Goal: Find specific page/section: Find specific page/section

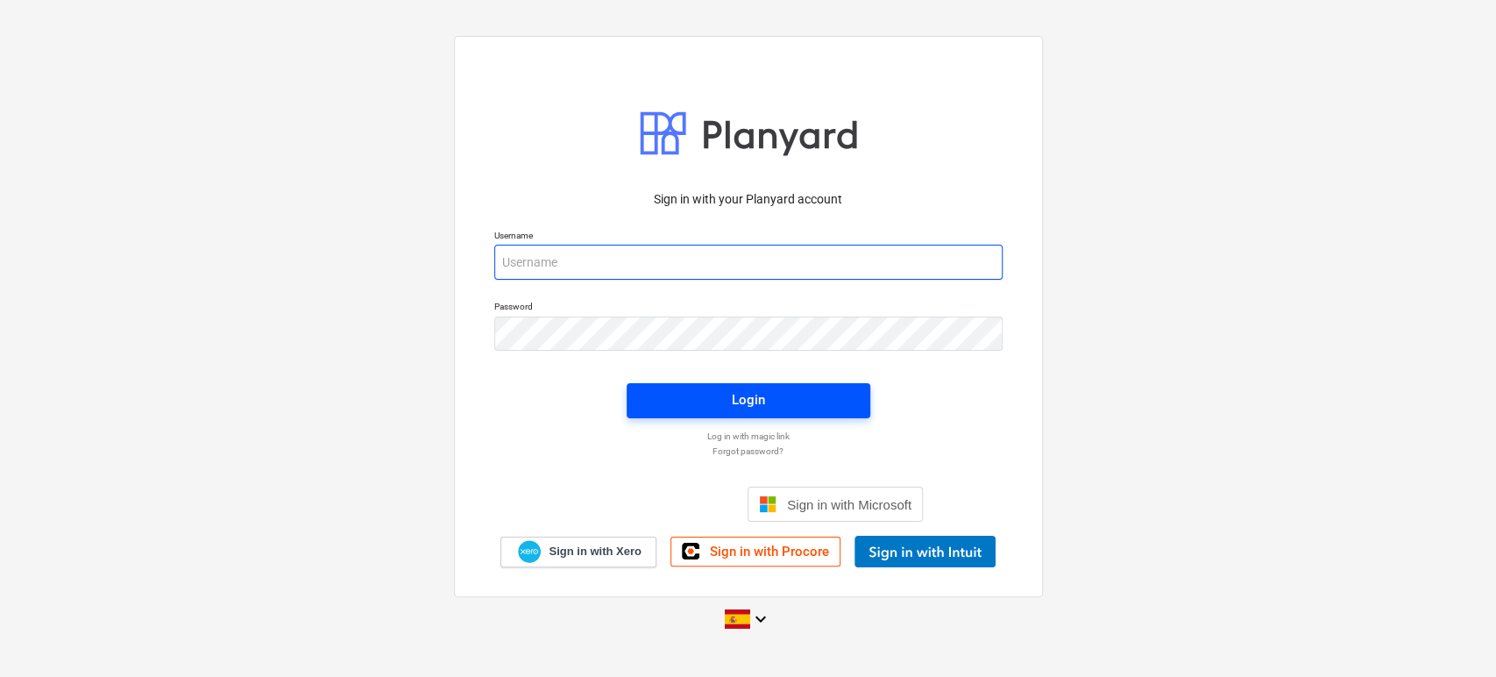
type input "[EMAIL_ADDRESS][DOMAIN_NAME]"
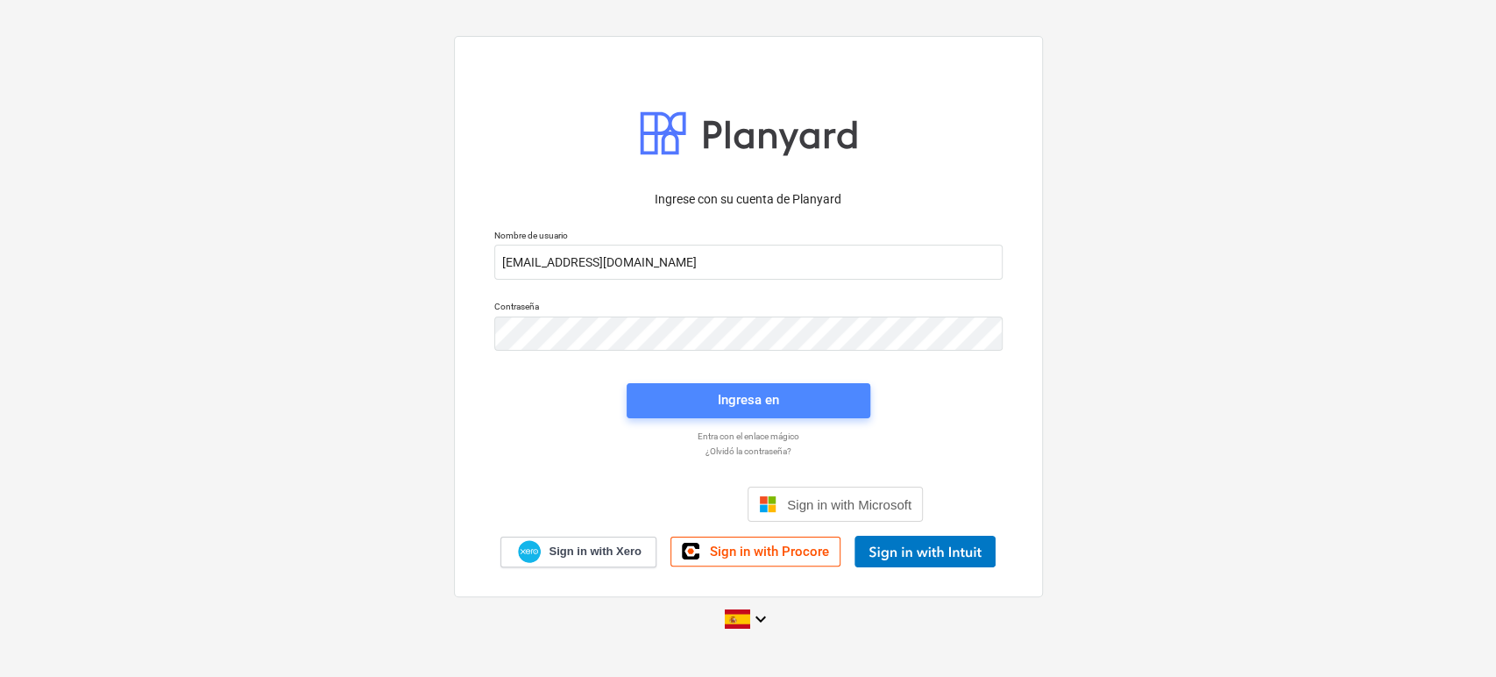
click at [703, 399] on span "Ingresa en" at bounding box center [749, 399] width 202 height 23
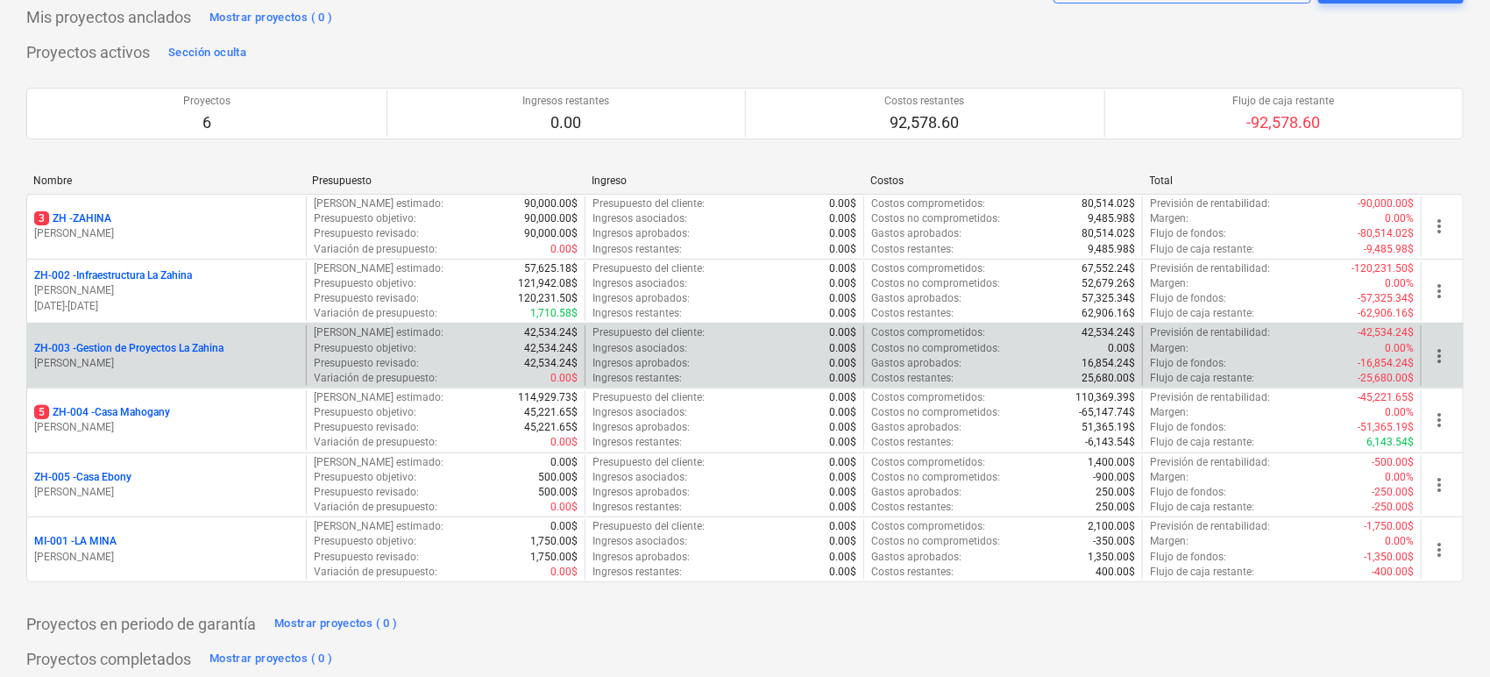
scroll to position [97, 0]
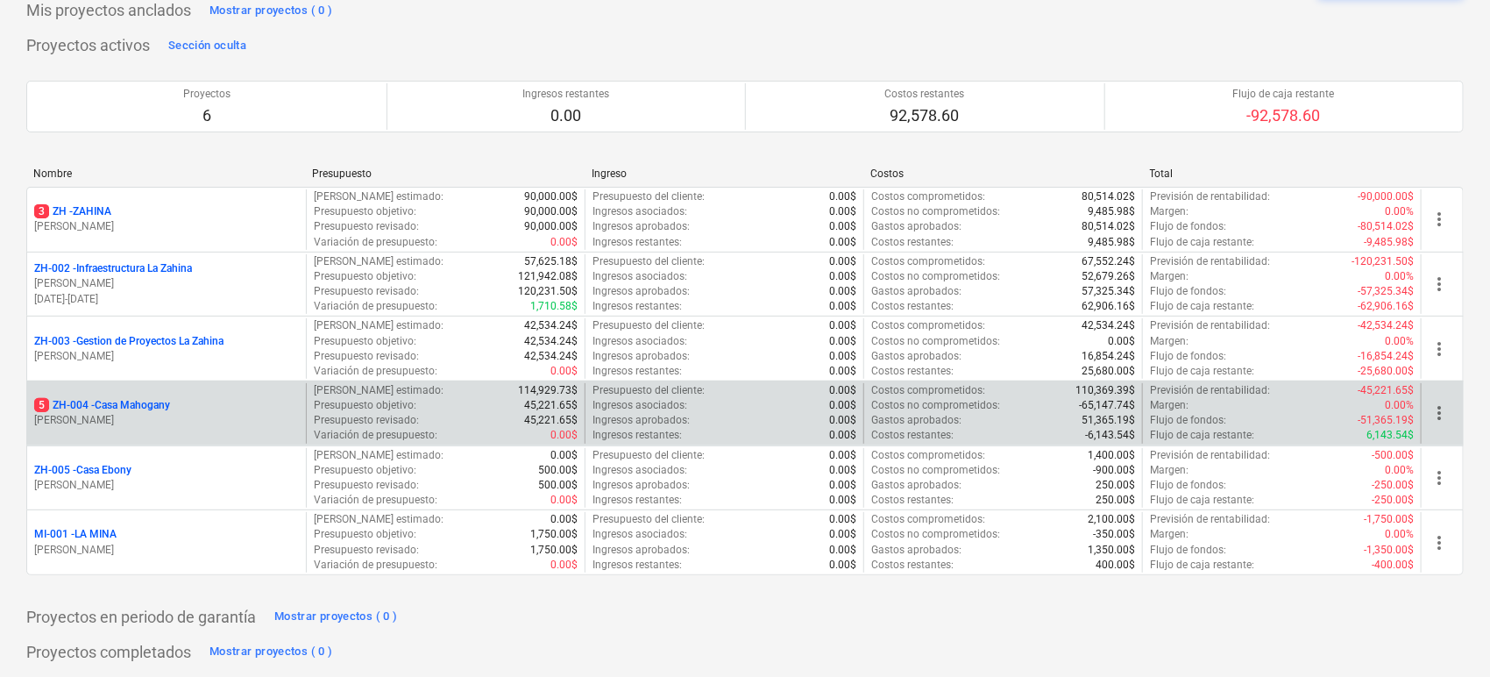
click at [155, 406] on p "5 ZH-004 - Casa Mahogany" at bounding box center [102, 405] width 136 height 15
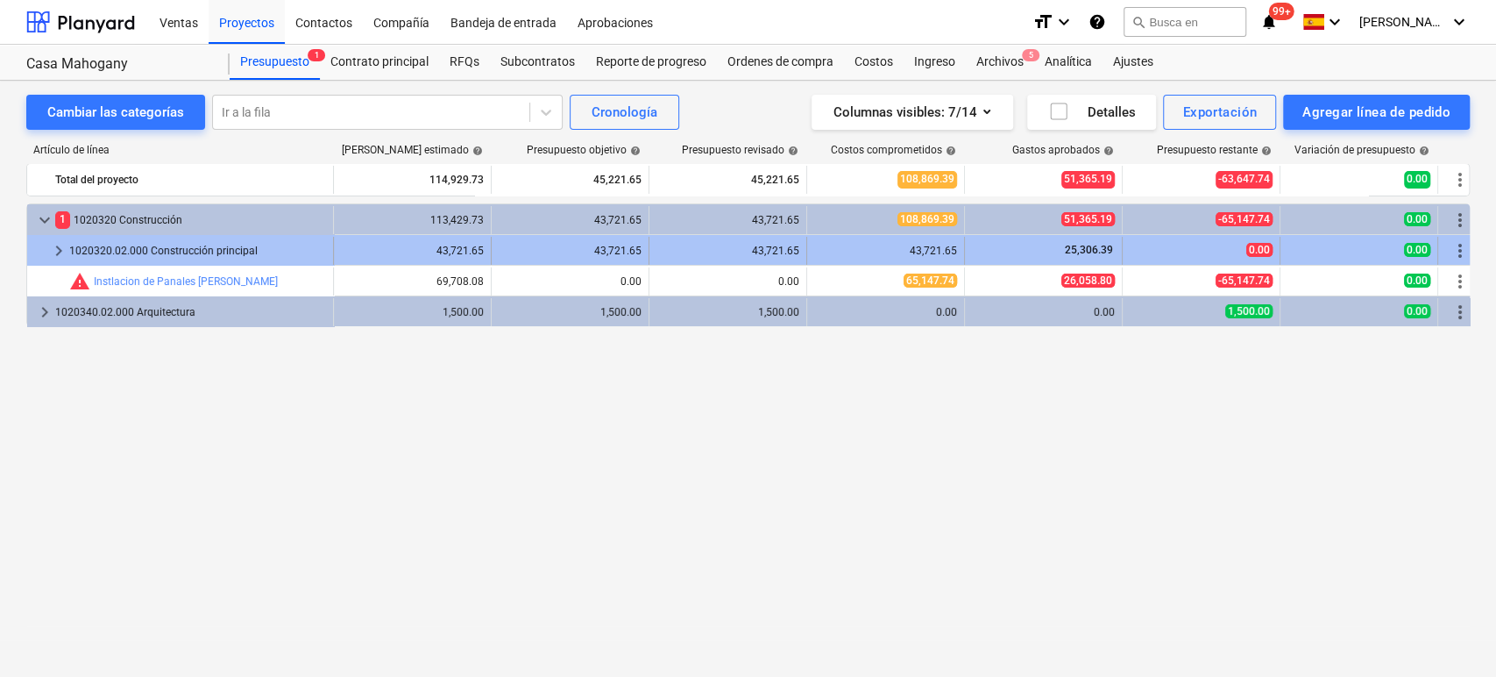
click at [233, 251] on div "1020320.02.000 Construcción principal" at bounding box center [197, 251] width 257 height 28
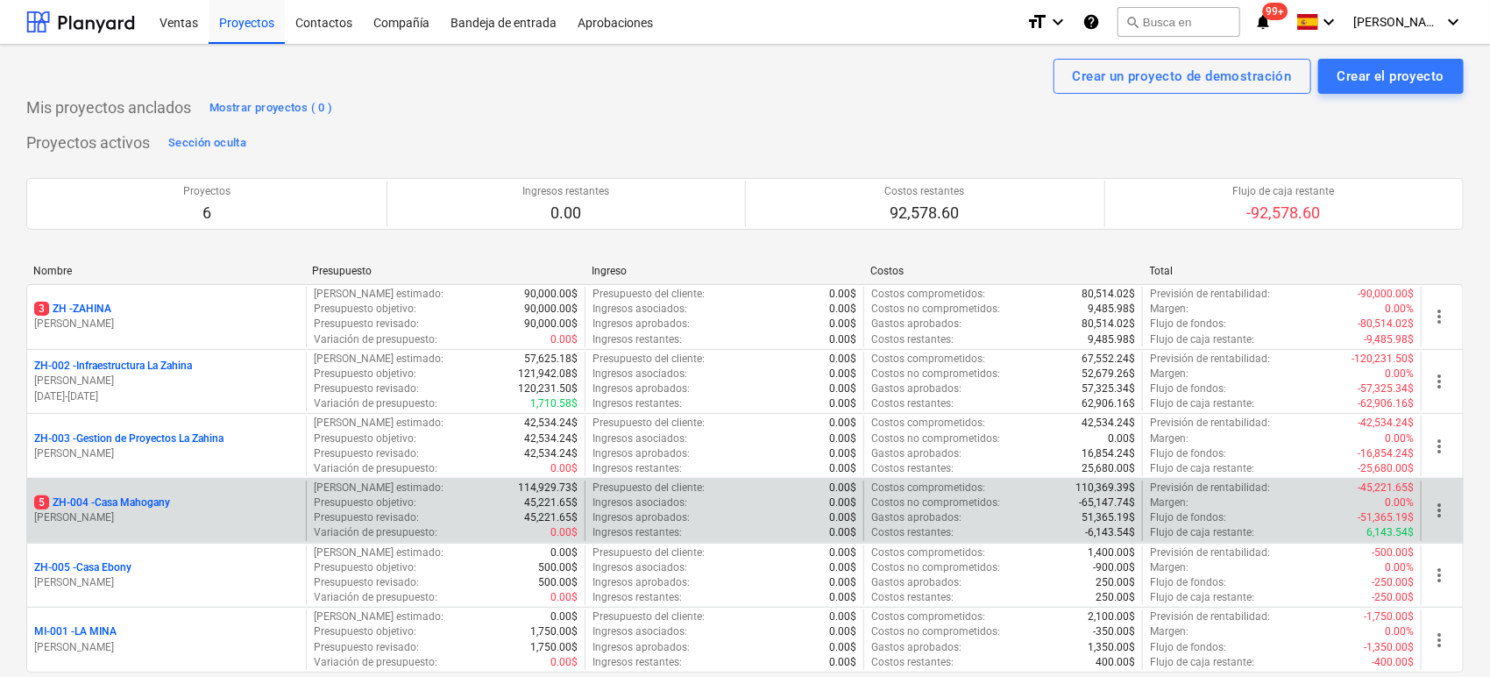
click at [150, 506] on p "5 ZH-004 - Casa Mahogany" at bounding box center [102, 502] width 136 height 15
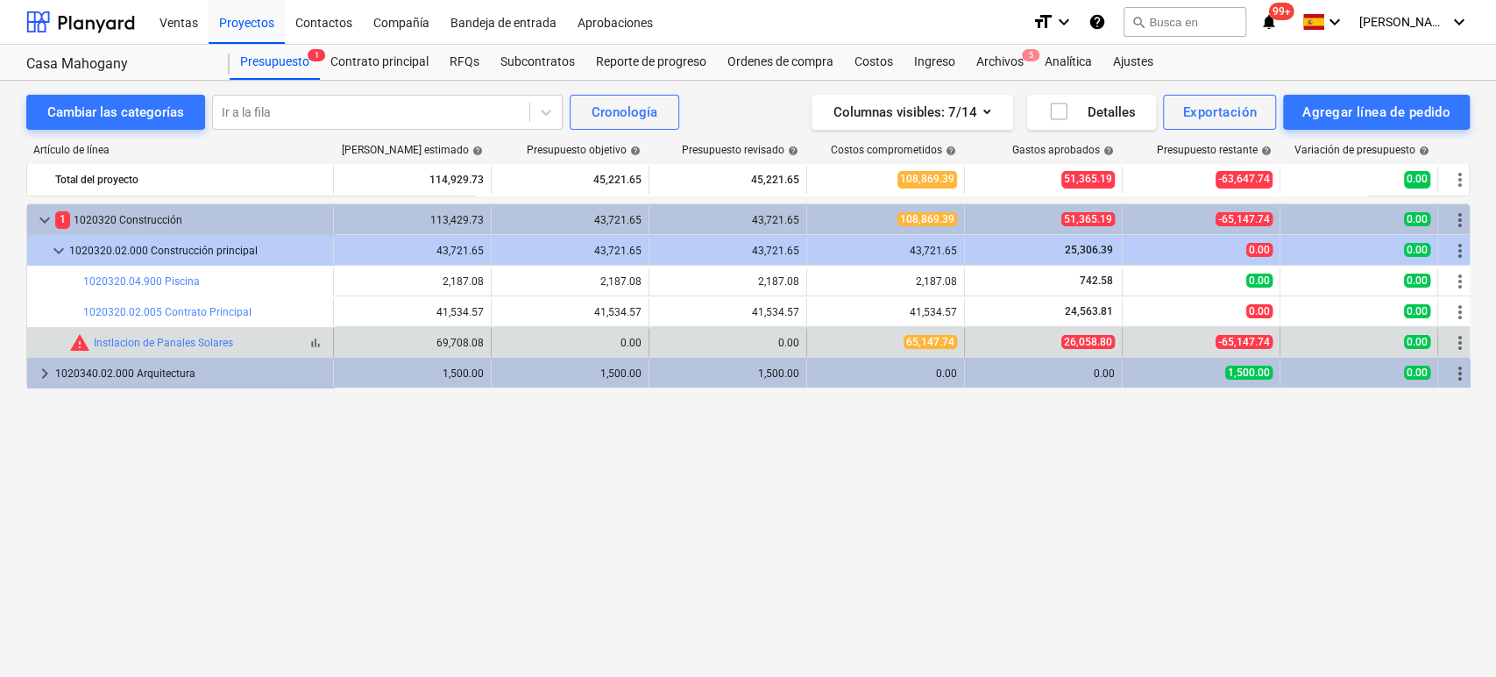
click at [80, 348] on span "warning" at bounding box center [79, 342] width 21 height 21
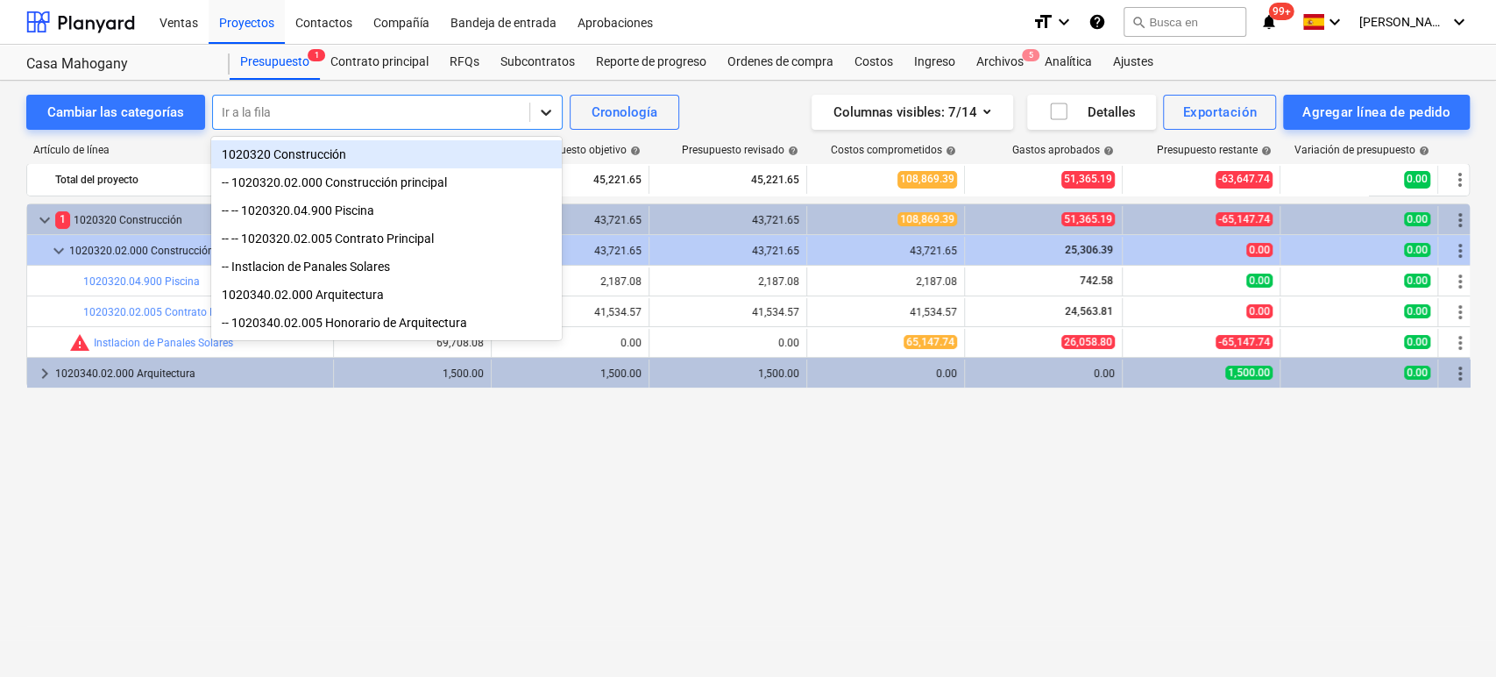
click at [544, 110] on icon at bounding box center [546, 112] width 18 height 18
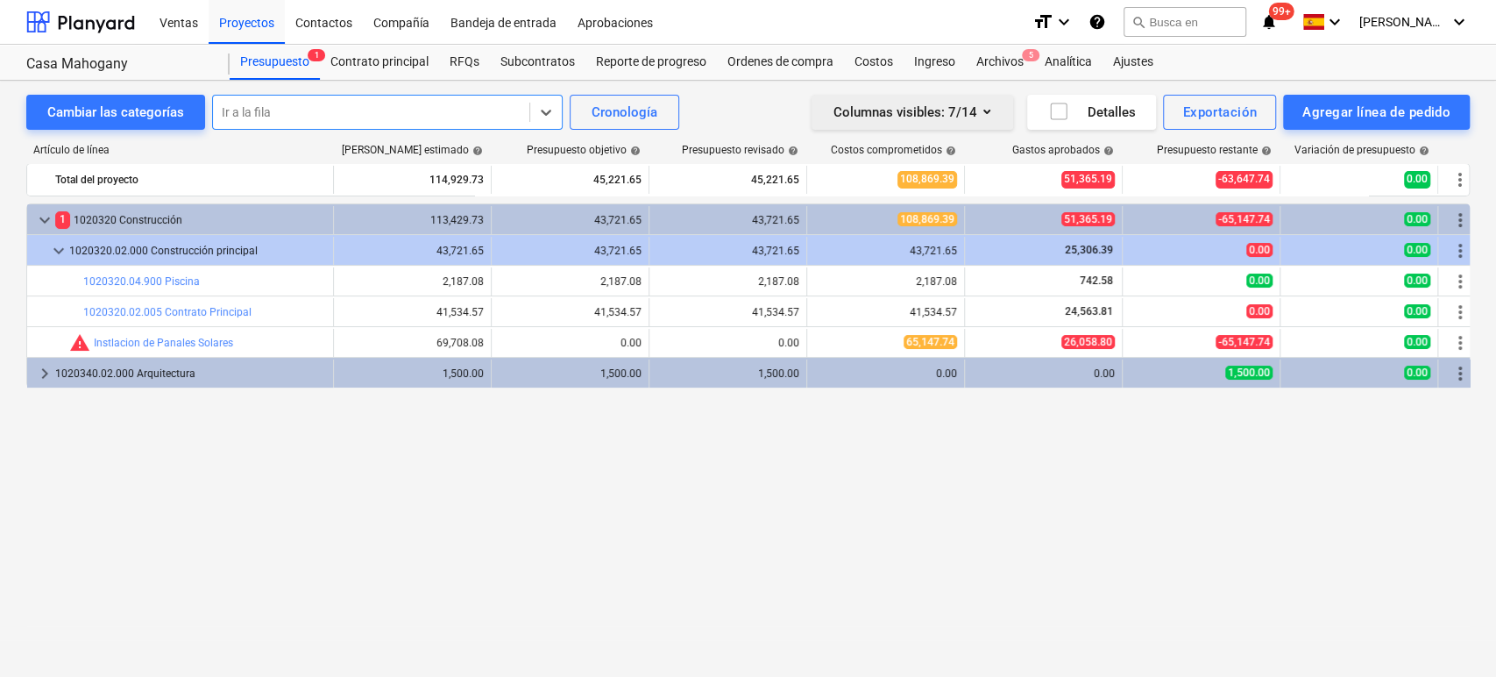
click at [997, 113] on icon "button" at bounding box center [987, 111] width 21 height 21
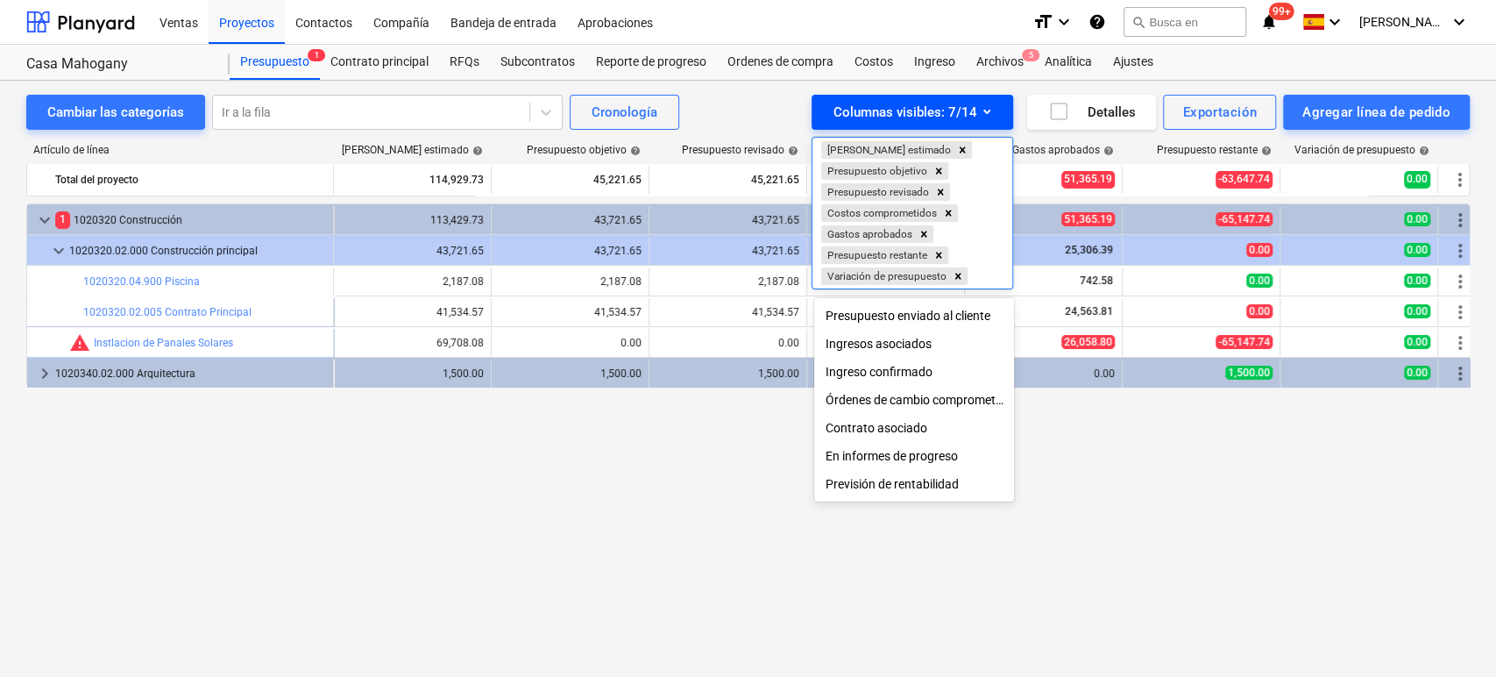
click at [997, 113] on div at bounding box center [748, 338] width 1496 height 677
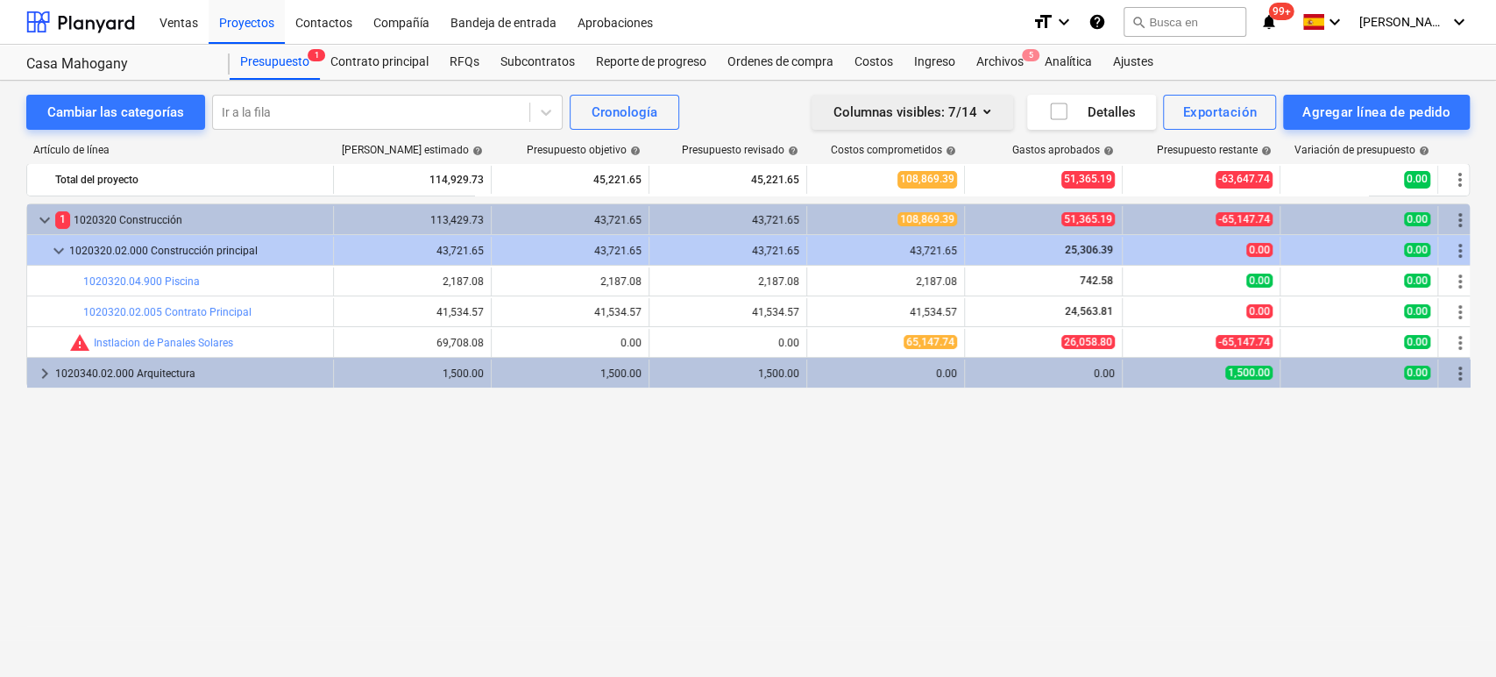
click at [997, 113] on icon "button" at bounding box center [987, 111] width 21 height 21
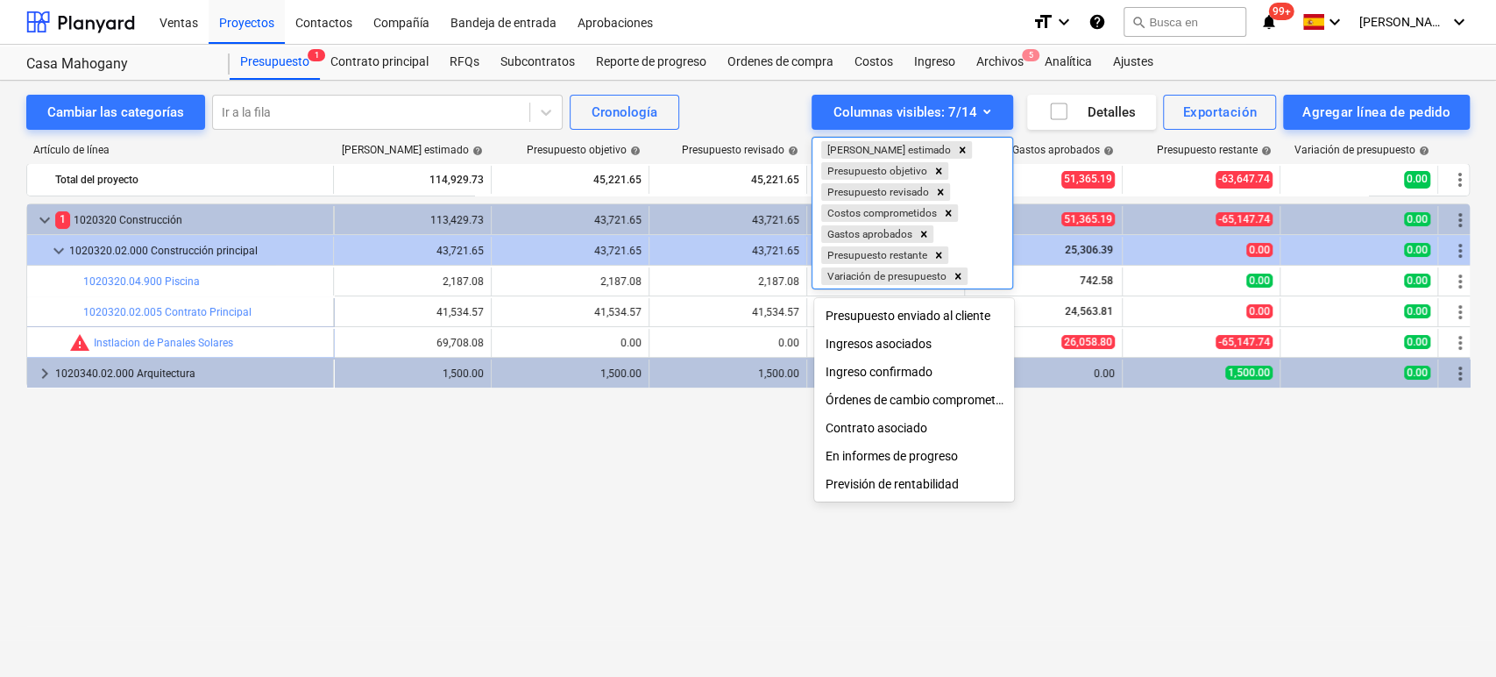
click at [998, 113] on div at bounding box center [748, 338] width 1496 height 677
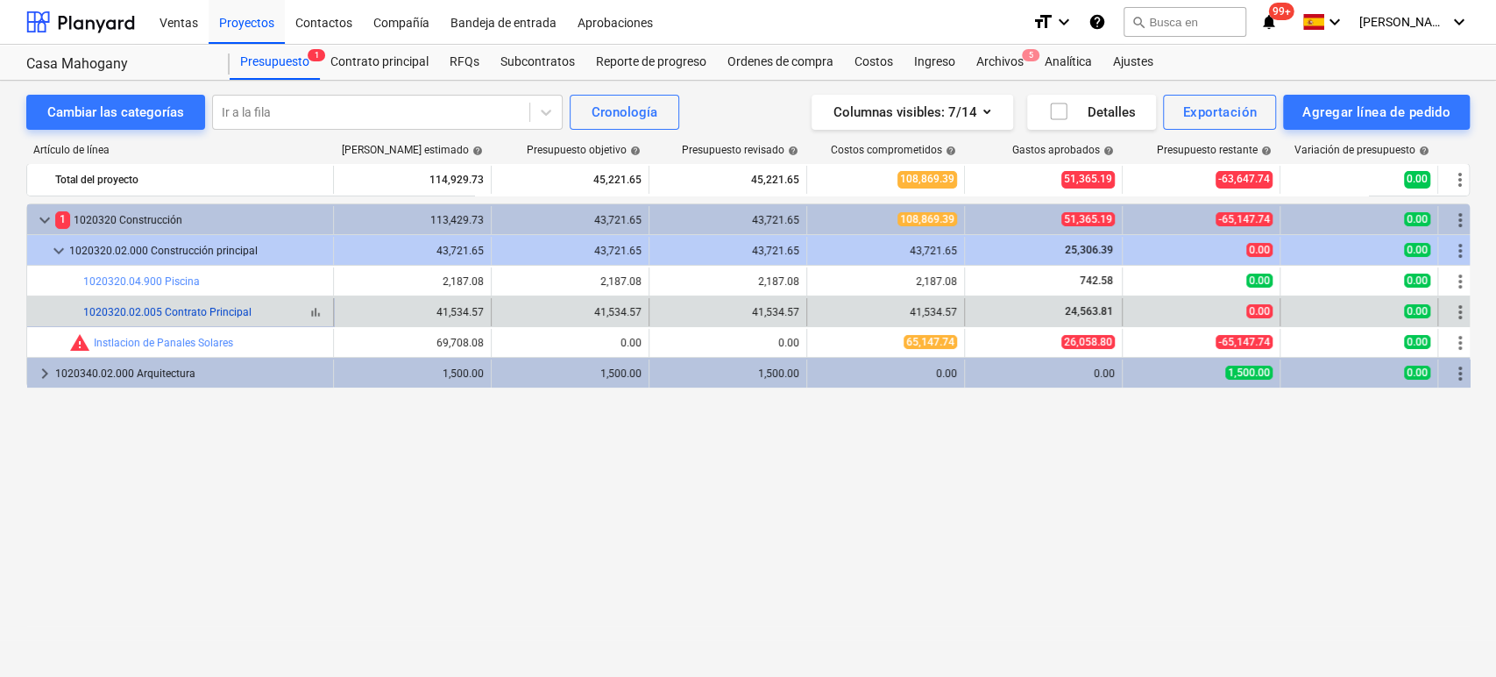
click at [236, 312] on link "1020320.02.005 Contrato Principal" at bounding box center [167, 312] width 168 height 12
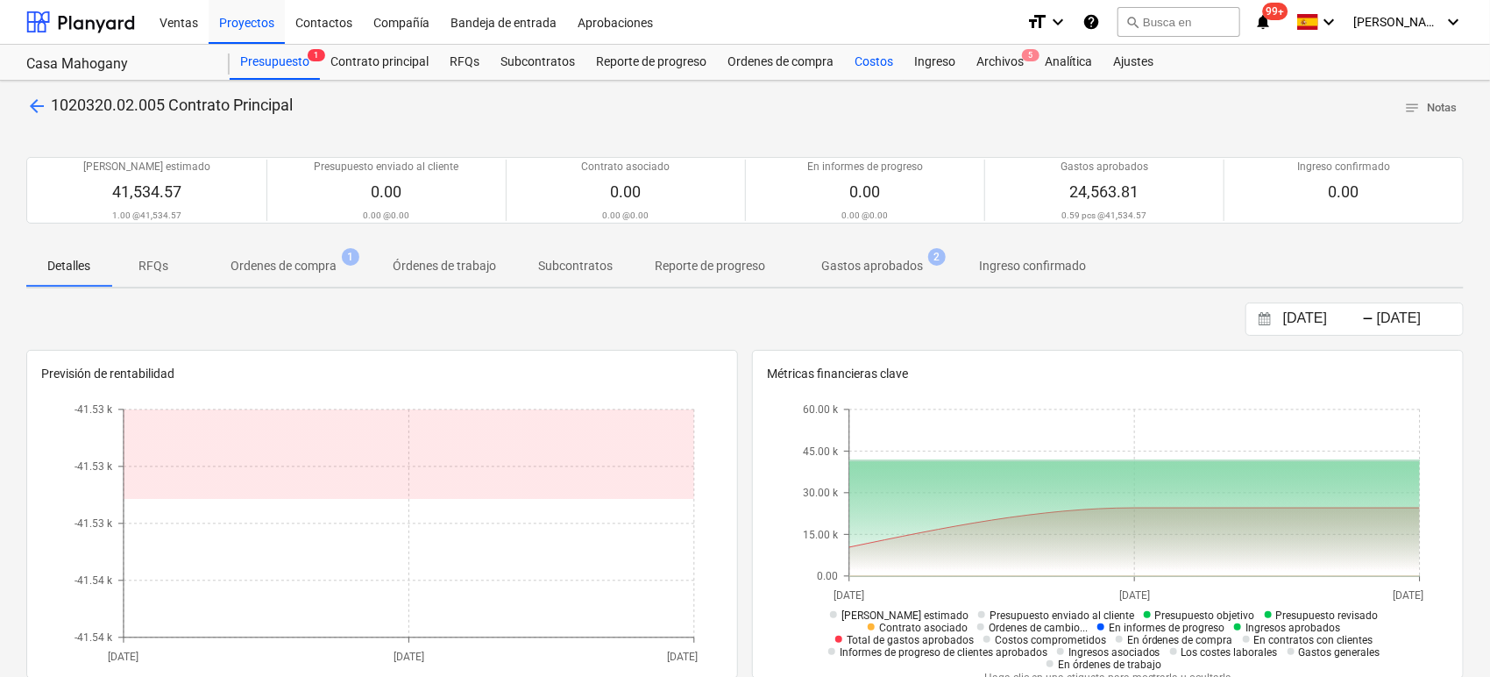
click at [873, 59] on div "Costos" at bounding box center [874, 62] width 60 height 35
